Goal: Find specific page/section: Locate item on page

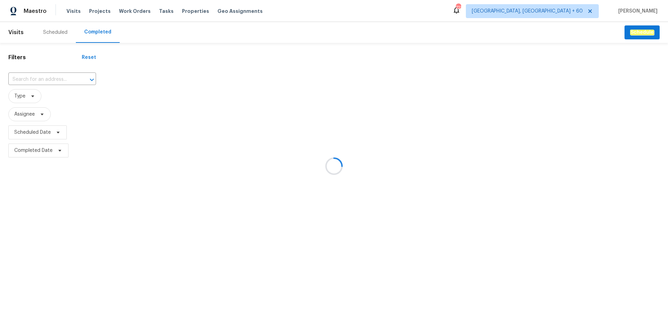
click at [21, 75] on div at bounding box center [334, 166] width 668 height 332
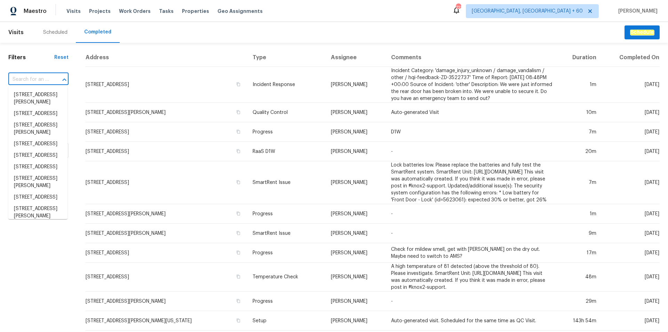
click at [18, 78] on input "text" at bounding box center [28, 79] width 41 height 11
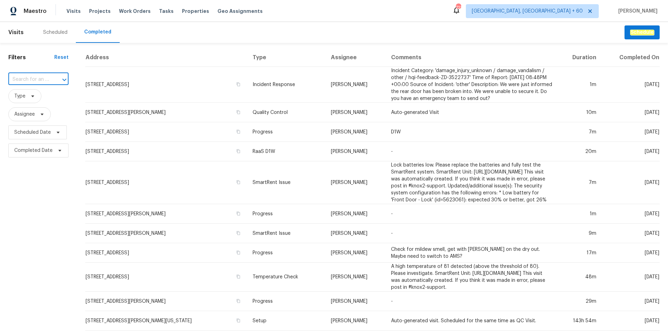
type input "[STREET_ADDRESS]"
click at [33, 95] on li "[STREET_ADDRESS]" at bounding box center [37, 94] width 59 height 11
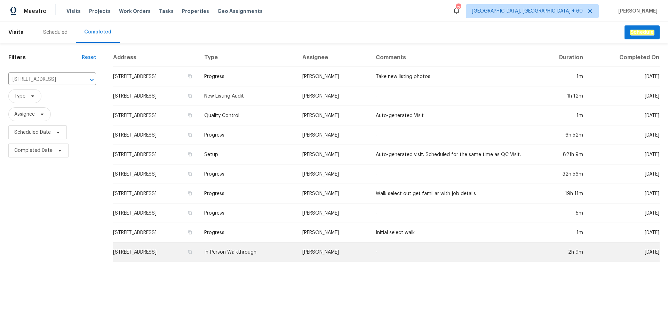
click at [290, 249] on td "In-Person Walkthrough" at bounding box center [248, 251] width 98 height 19
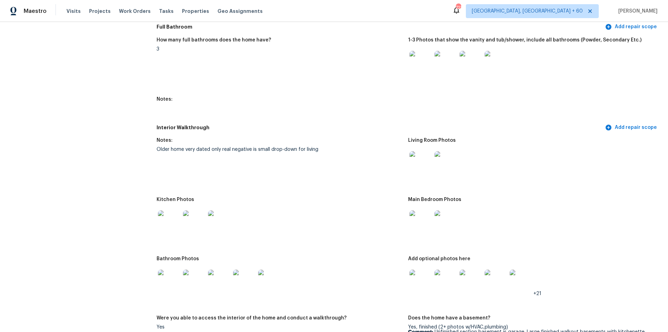
scroll to position [696, 0]
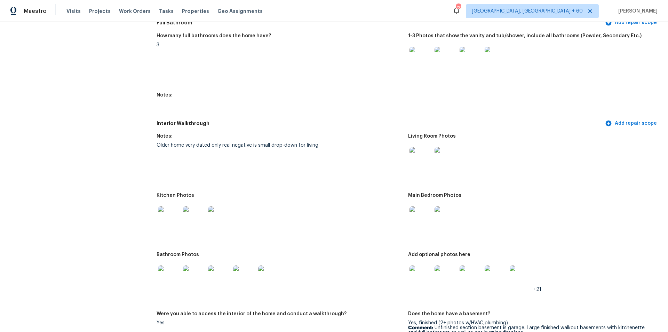
click at [421, 150] on img at bounding box center [421, 158] width 22 height 22
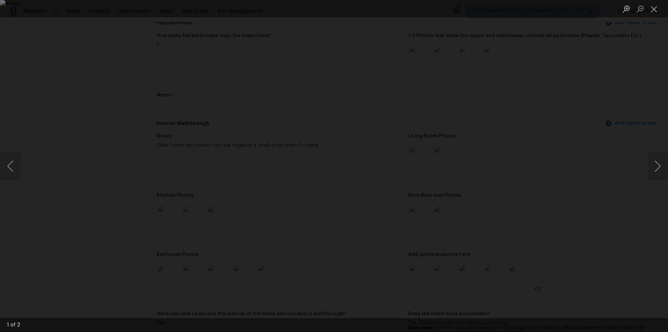
click at [178, 22] on div "Lightbox" at bounding box center [334, 166] width 668 height 332
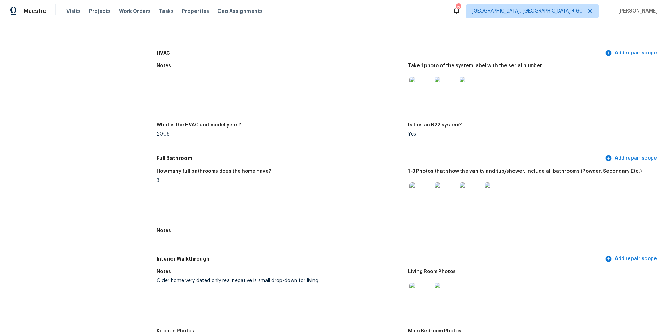
scroll to position [487, 0]
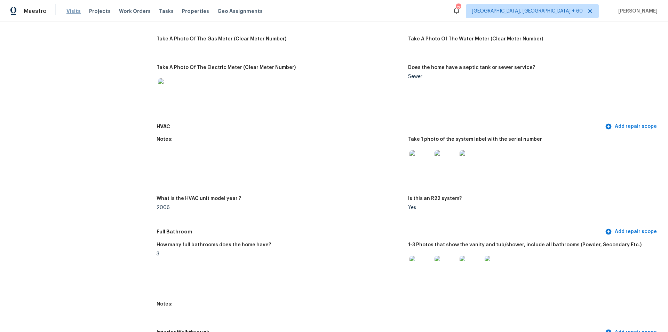
click at [70, 11] on span "Visits" at bounding box center [73, 11] width 14 height 7
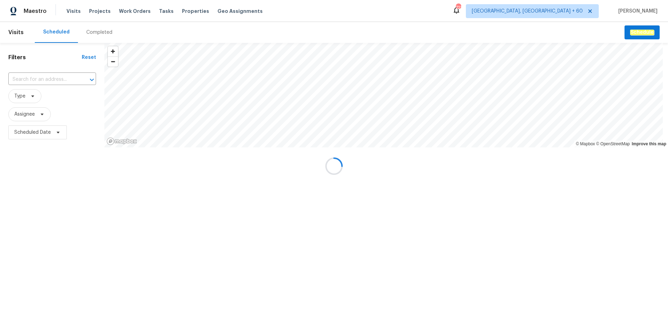
click at [92, 32] on div at bounding box center [334, 166] width 668 height 332
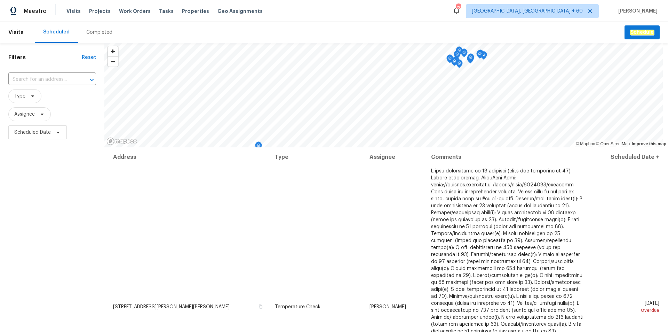
click at [95, 31] on div "Completed" at bounding box center [99, 32] width 26 height 7
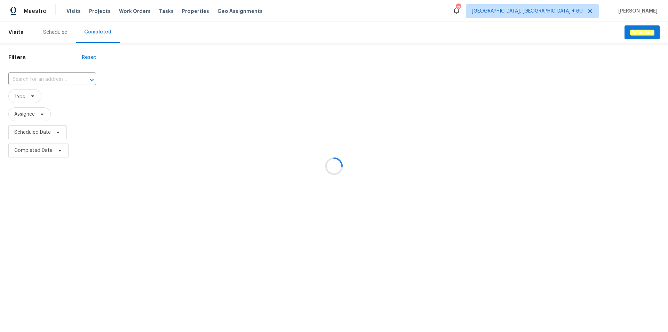
click at [35, 77] on div at bounding box center [334, 166] width 668 height 332
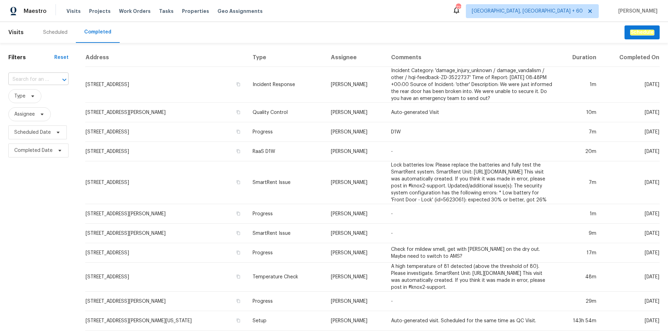
drag, startPoint x: 36, startPoint y: 76, endPoint x: 21, endPoint y: 77, distance: 14.3
click at [21, 77] on input "text" at bounding box center [28, 79] width 41 height 11
paste input "[STREET_ADDRESS]"
type input "[STREET_ADDRESS]"
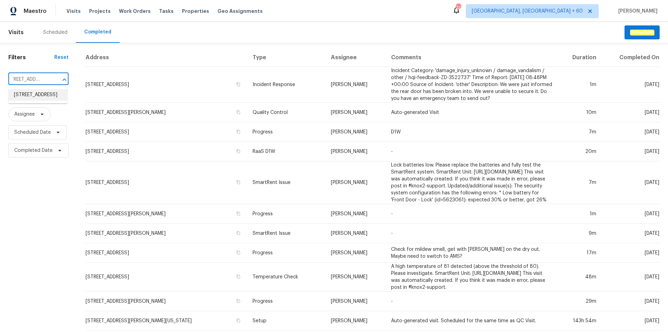
click at [38, 100] on li "[STREET_ADDRESS]" at bounding box center [37, 94] width 59 height 11
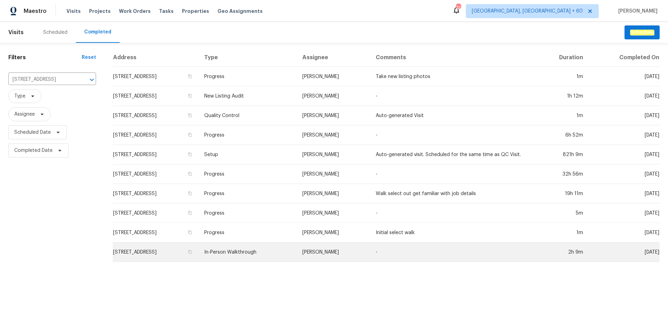
click at [261, 248] on td "In-Person Walkthrough" at bounding box center [248, 251] width 98 height 19
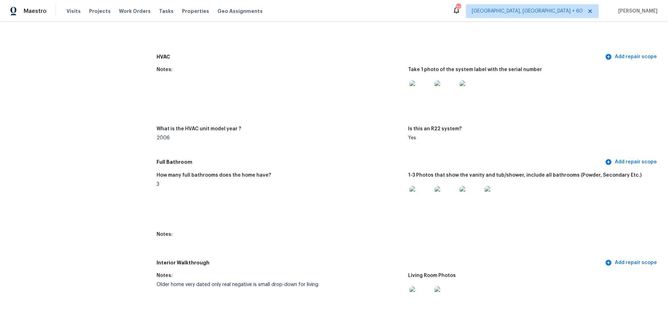
scroll to position [661, 0]
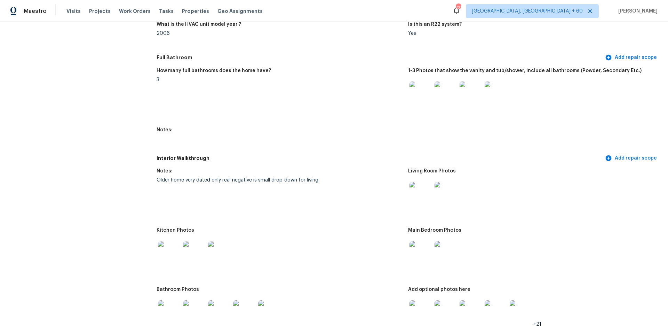
click at [422, 184] on img at bounding box center [421, 193] width 22 height 22
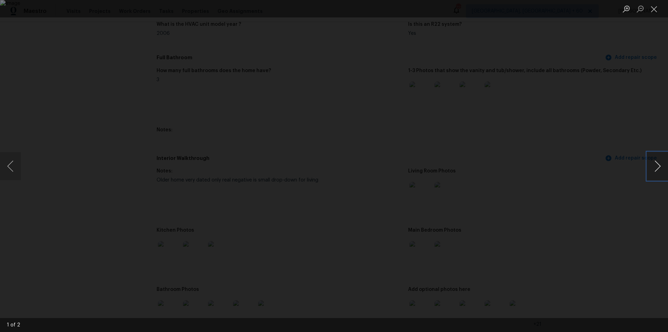
click at [651, 170] on button "Next image" at bounding box center [657, 166] width 21 height 28
click at [10, 166] on button "Previous image" at bounding box center [10, 166] width 21 height 28
